Goal: Task Accomplishment & Management: Use online tool/utility

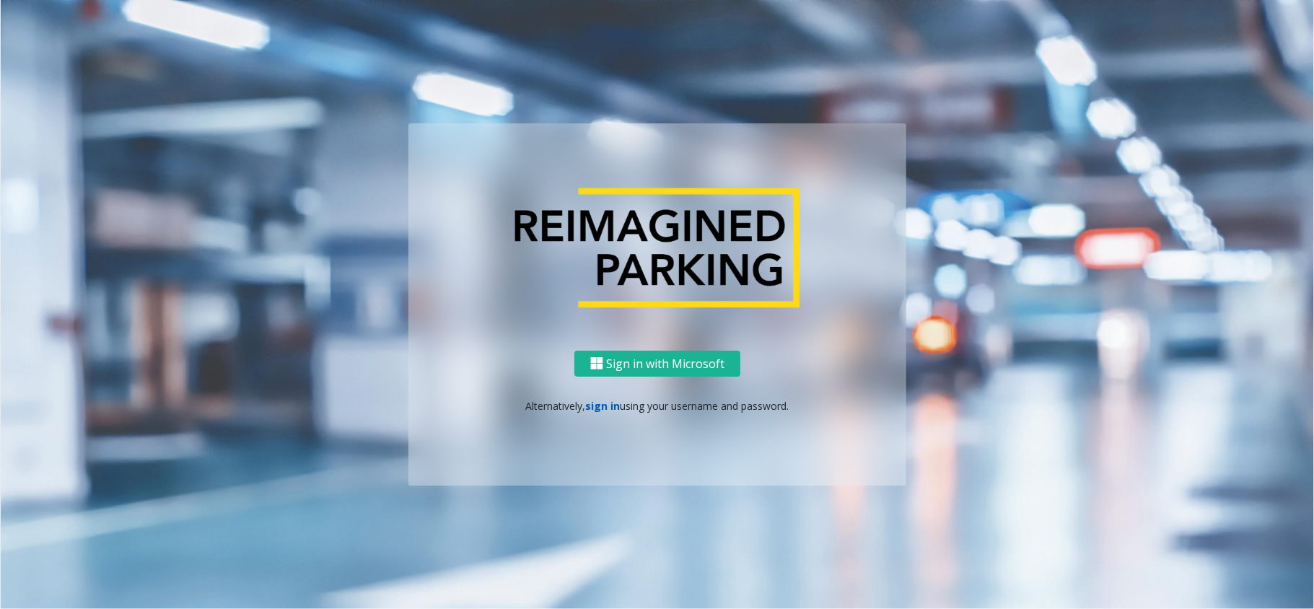
click at [599, 402] on link "sign in" at bounding box center [603, 406] width 35 height 14
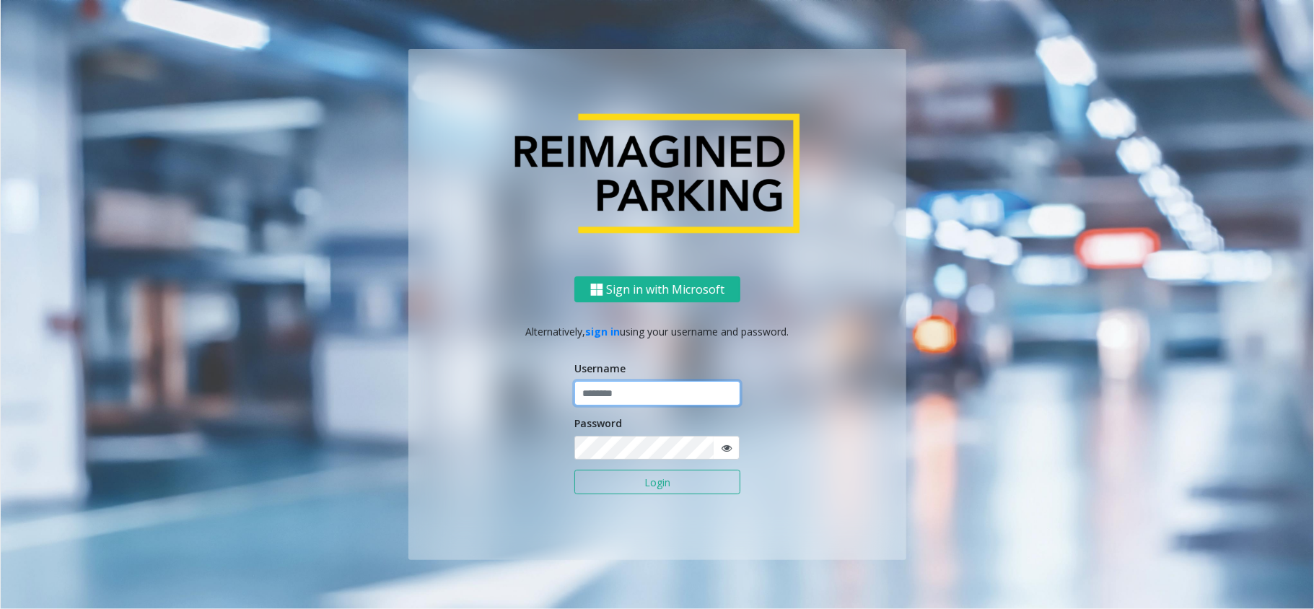
click at [615, 391] on input "text" at bounding box center [657, 393] width 166 height 25
type input "**********"
click at [642, 485] on button "Login" at bounding box center [657, 482] width 166 height 25
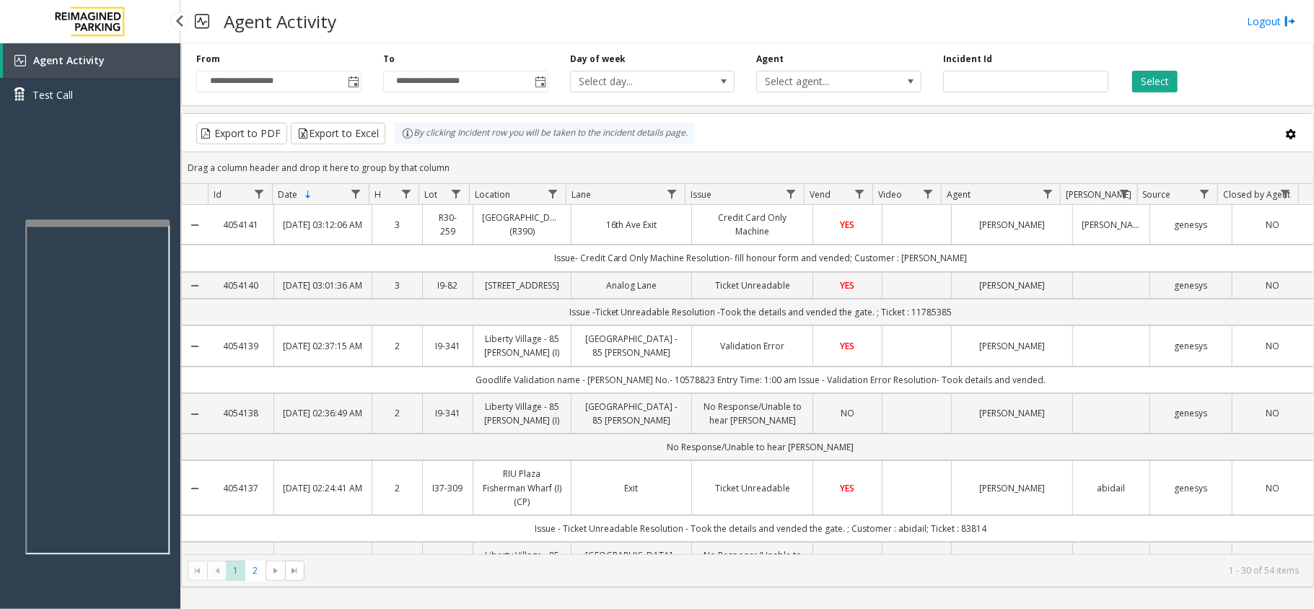
click at [126, 214] on app-root "**********" at bounding box center [657, 304] width 1314 height 609
click at [117, 224] on div at bounding box center [100, 227] width 144 height 6
drag, startPoint x: 450, startPoint y: 168, endPoint x: 402, endPoint y: 141, distance: 55.2
click at [402, 141] on kendo-grid "Export to PDF Export to Excel By clicking Incident row you will be taken to the…" at bounding box center [747, 350] width 1133 height 474
click at [470, 159] on div "Drag a column header and drop it here to group by that column" at bounding box center [747, 167] width 1131 height 25
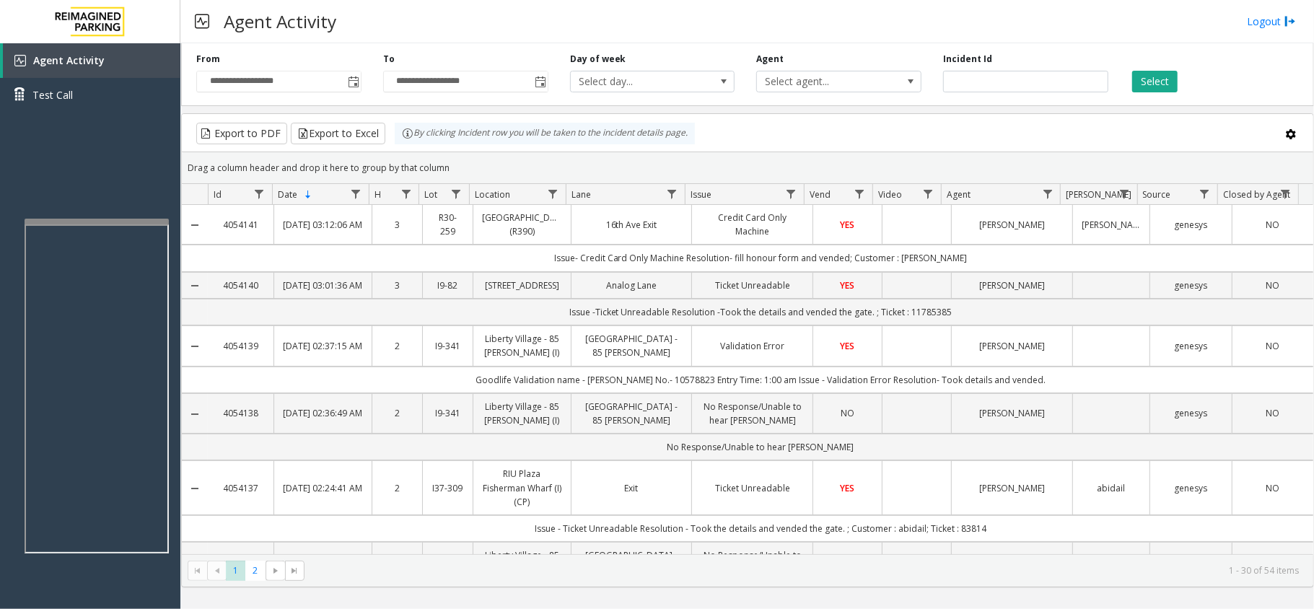
drag, startPoint x: 460, startPoint y: 165, endPoint x: 402, endPoint y: 133, distance: 66.5
click at [402, 133] on kendo-grid "Export to PDF Export to Excel By clicking Incident row you will be taken to the…" at bounding box center [747, 350] width 1133 height 474
click at [467, 162] on div "Drag a column header and drop it here to group by that column" at bounding box center [747, 167] width 1131 height 25
